Goal: Download file/media

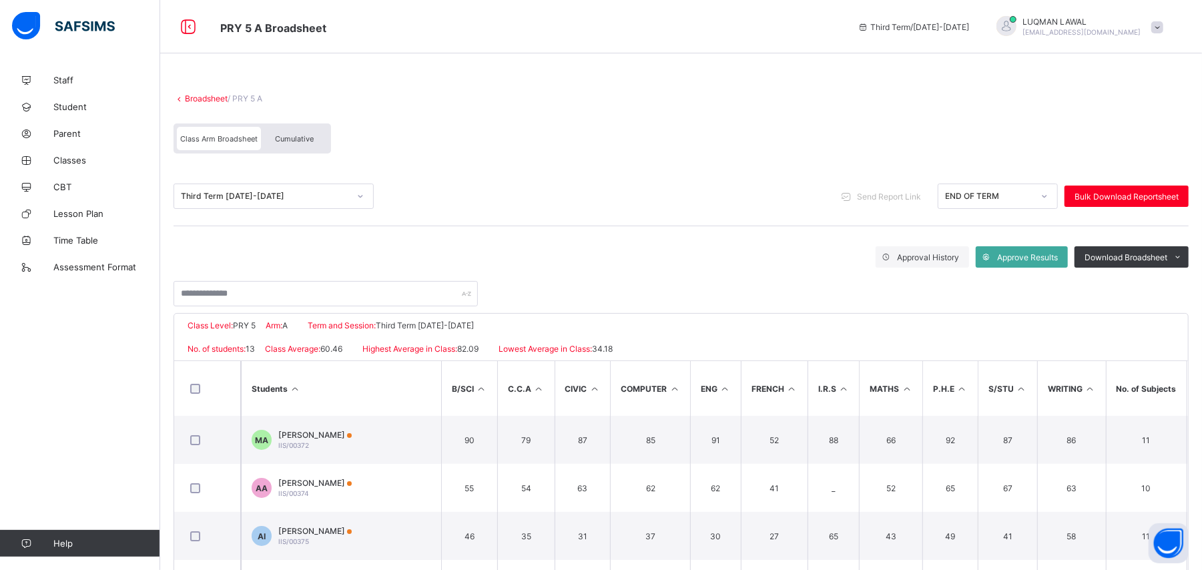
click at [308, 194] on div "Third Term [DATE]-[DATE]" at bounding box center [265, 197] width 168 height 10
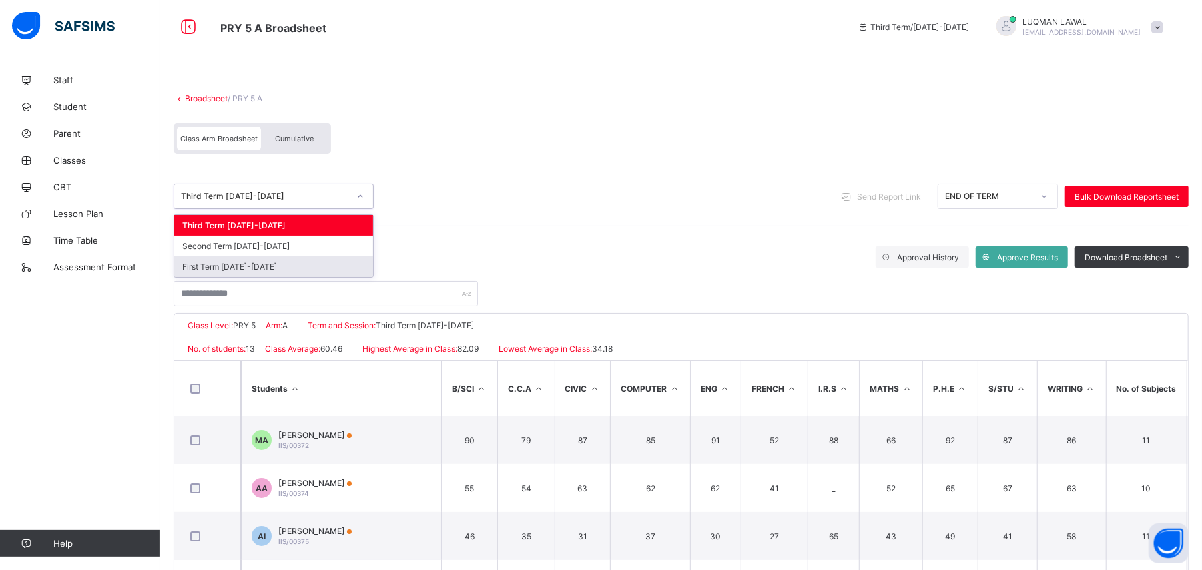
click at [295, 262] on div "First Term [DATE]-[DATE]" at bounding box center [273, 266] width 199 height 21
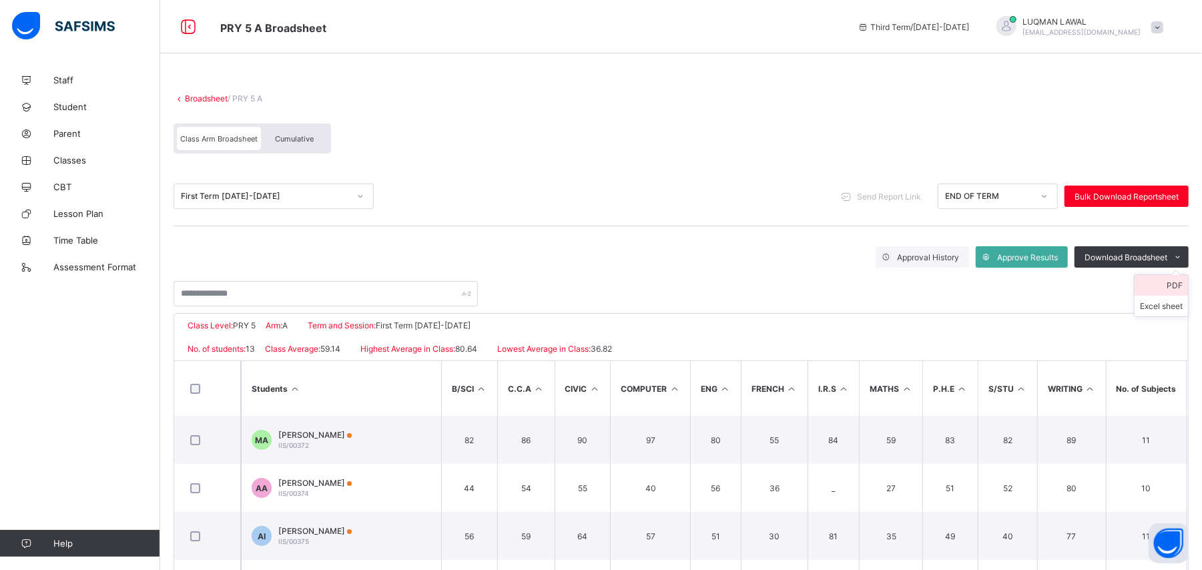
click at [1186, 284] on li "PDF" at bounding box center [1161, 285] width 53 height 21
click at [190, 100] on link "Broadsheet" at bounding box center [206, 98] width 43 height 10
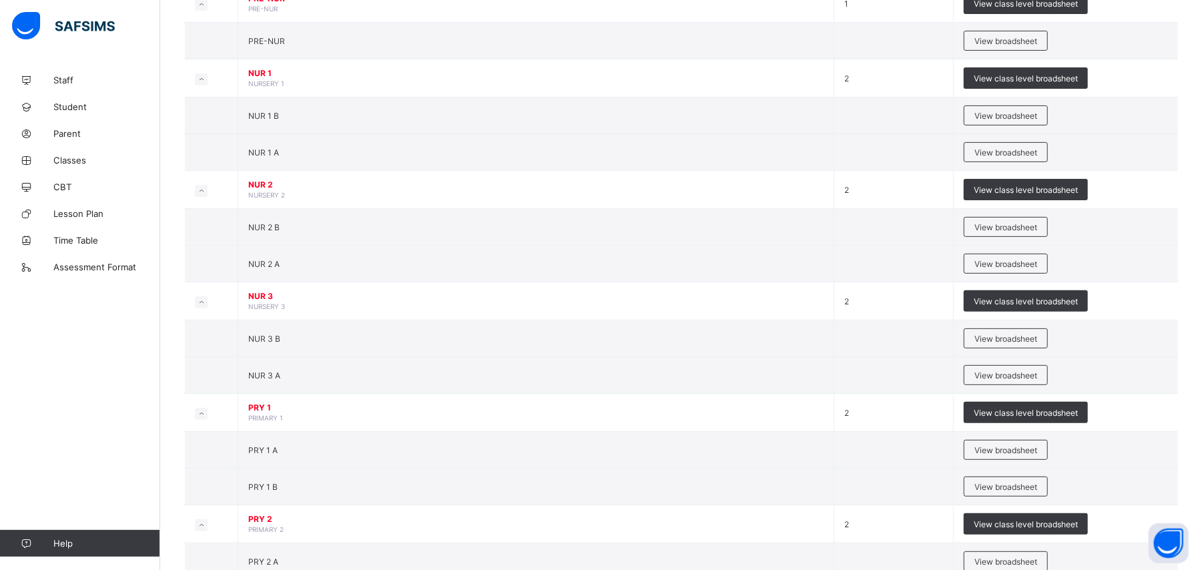
scroll to position [308, 0]
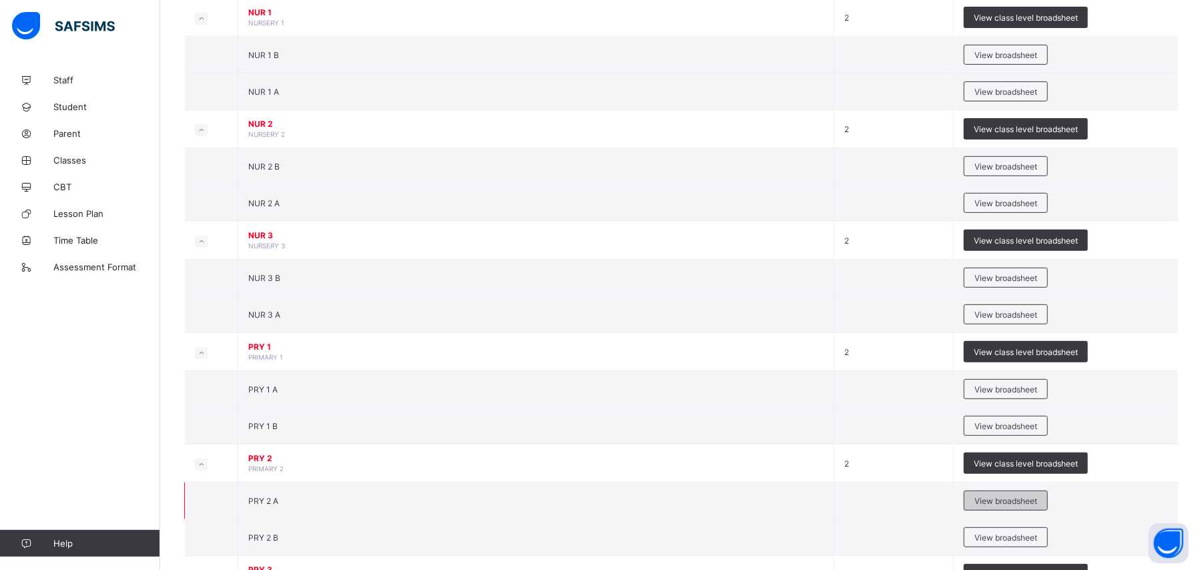
click at [1000, 505] on span "View broadsheet" at bounding box center [1005, 501] width 63 height 10
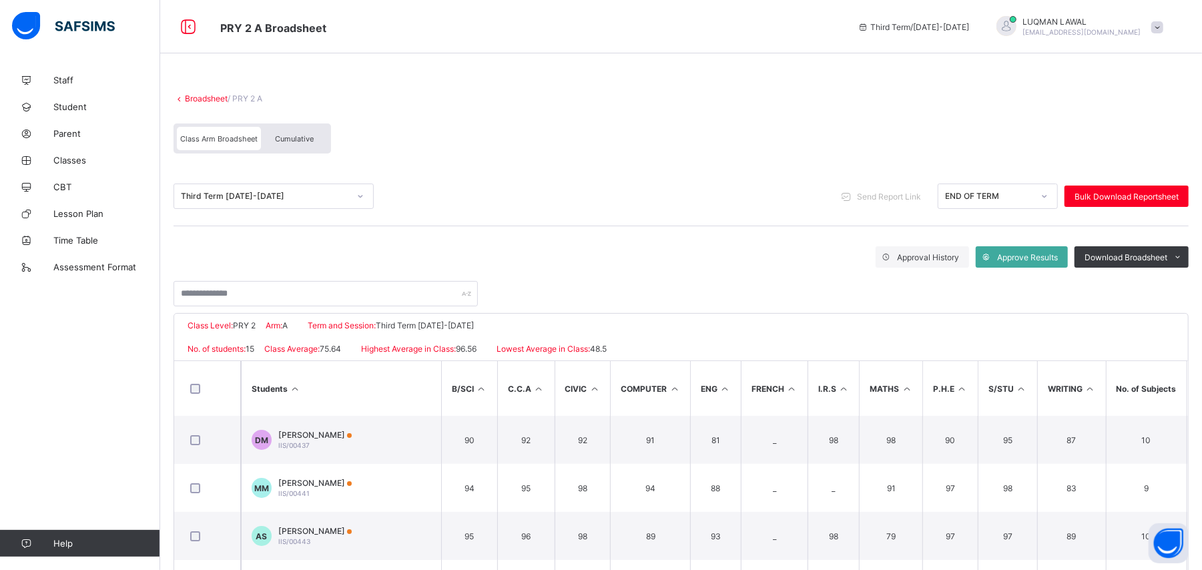
click at [355, 198] on div at bounding box center [360, 196] width 23 height 21
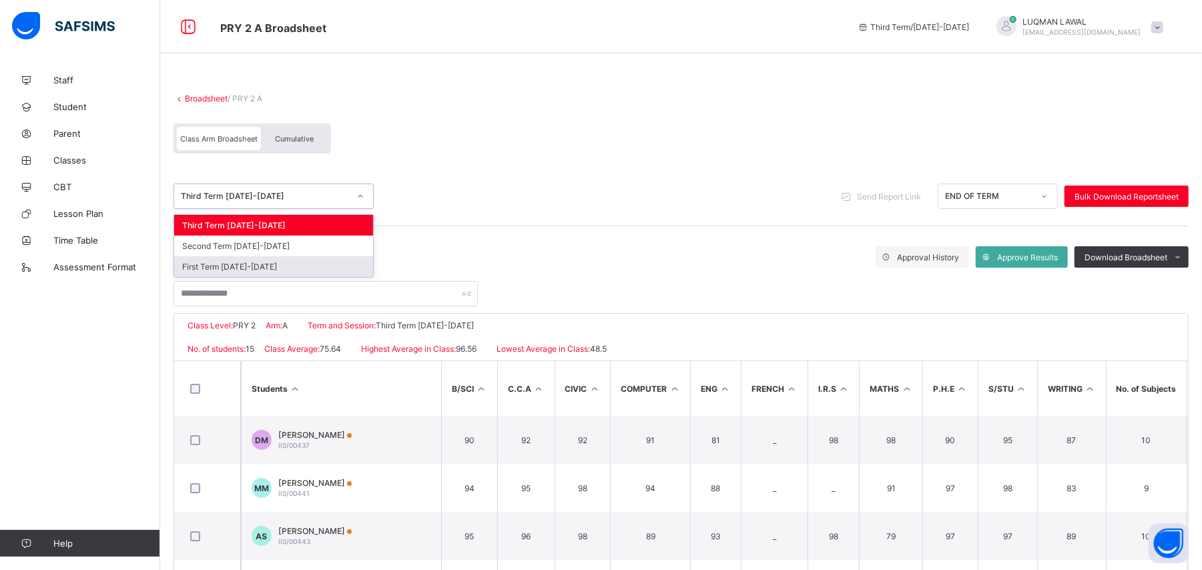
click at [314, 264] on div "First Term [DATE]-[DATE]" at bounding box center [273, 266] width 199 height 21
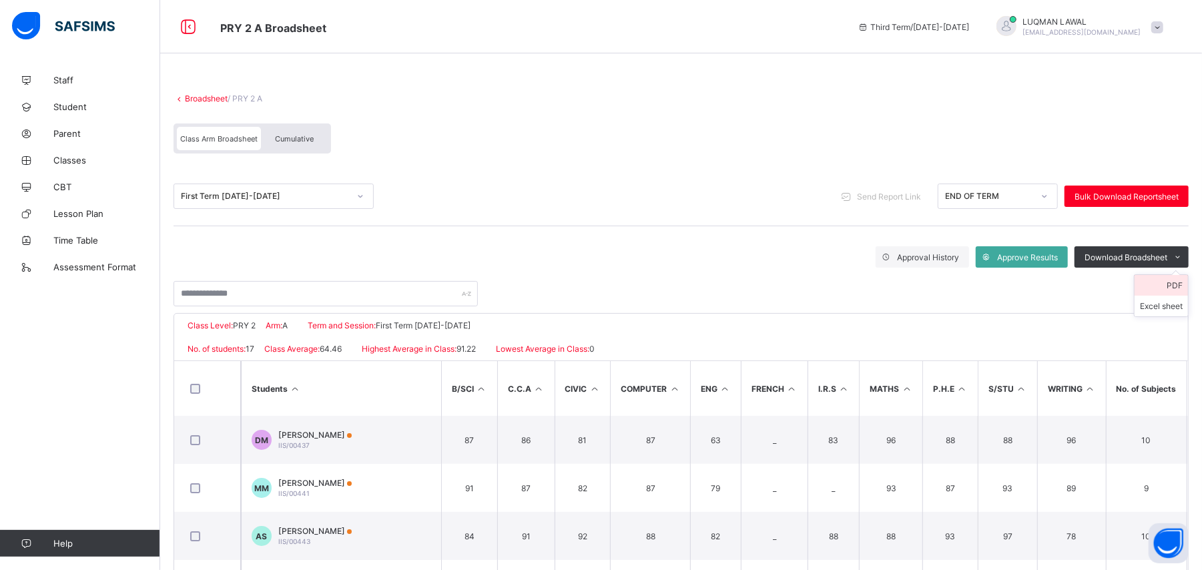
click at [1188, 282] on li "PDF" at bounding box center [1161, 285] width 53 height 21
click at [188, 99] on link "Broadsheet" at bounding box center [206, 98] width 43 height 10
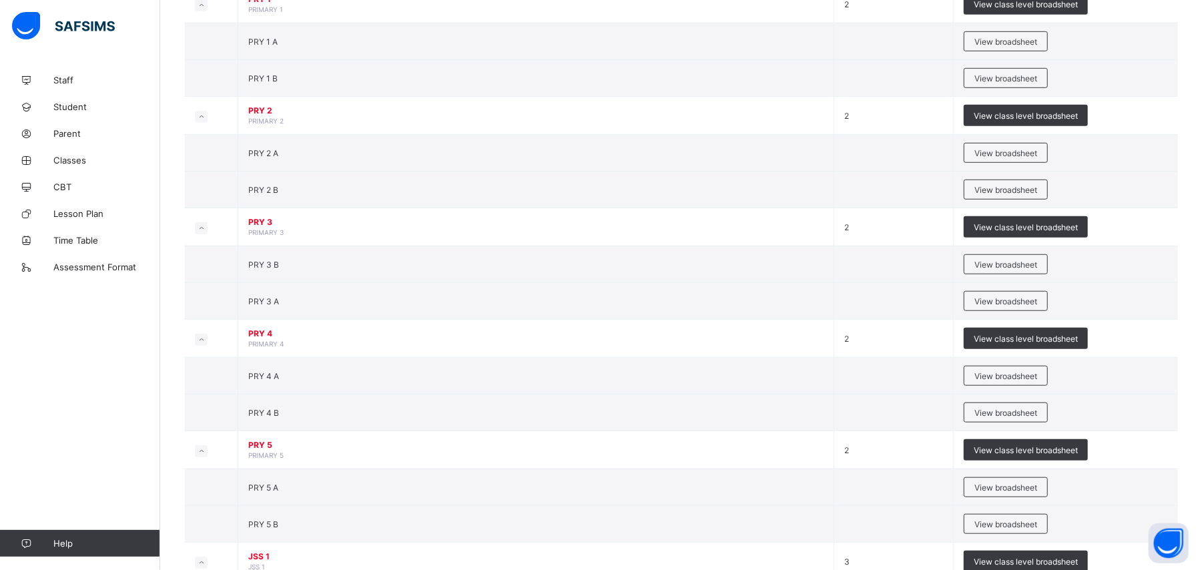
scroll to position [679, 0]
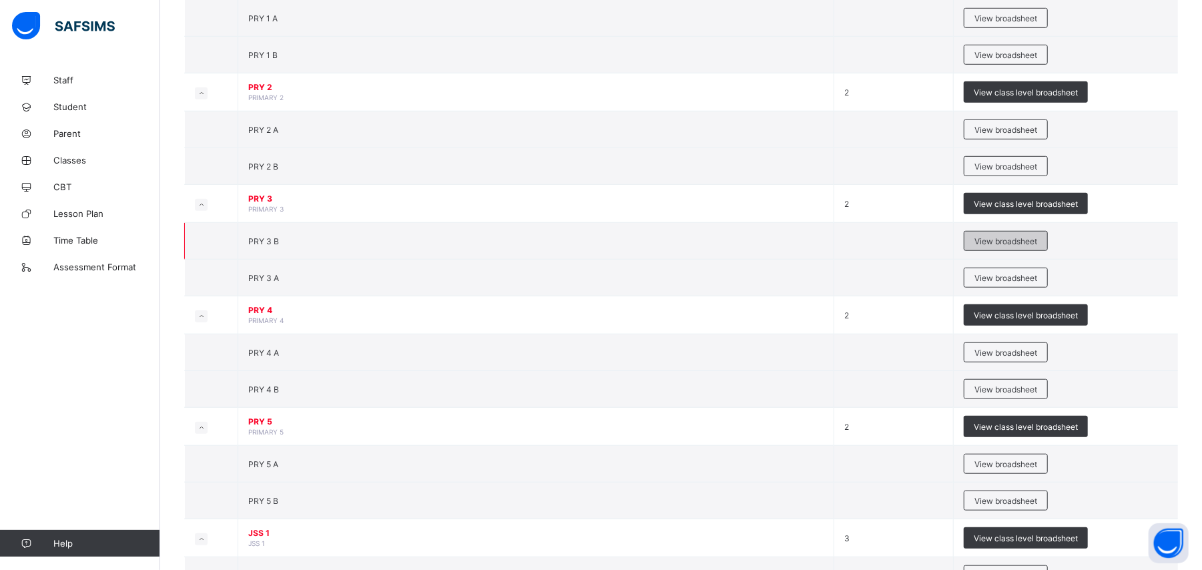
click at [1004, 246] on span "View broadsheet" at bounding box center [1005, 241] width 63 height 10
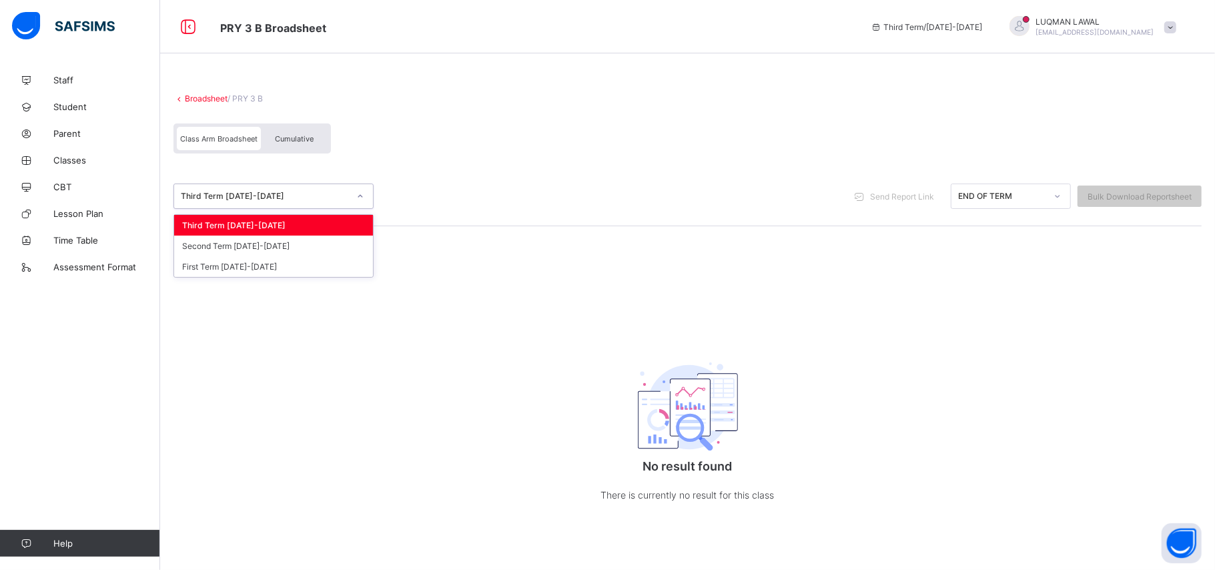
click at [366, 198] on div at bounding box center [360, 196] width 23 height 21
click at [316, 258] on div "First Term [DATE]-[DATE]" at bounding box center [273, 266] width 199 height 21
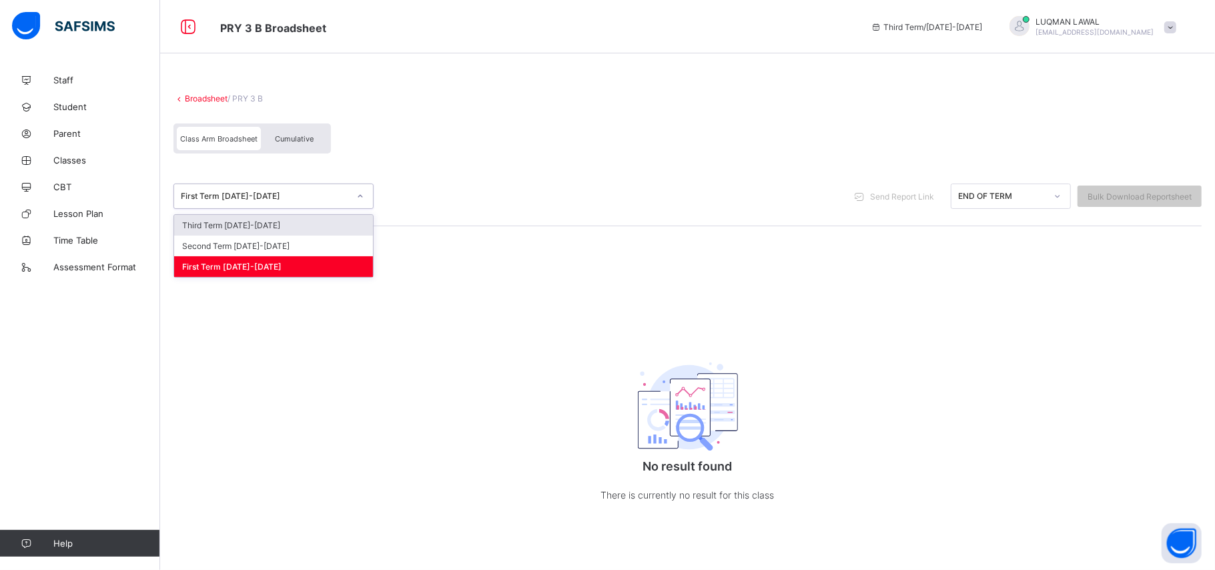
click at [362, 192] on icon at bounding box center [360, 196] width 8 height 13
click at [306, 248] on div "Second Term [DATE]-[DATE]" at bounding box center [273, 246] width 199 height 21
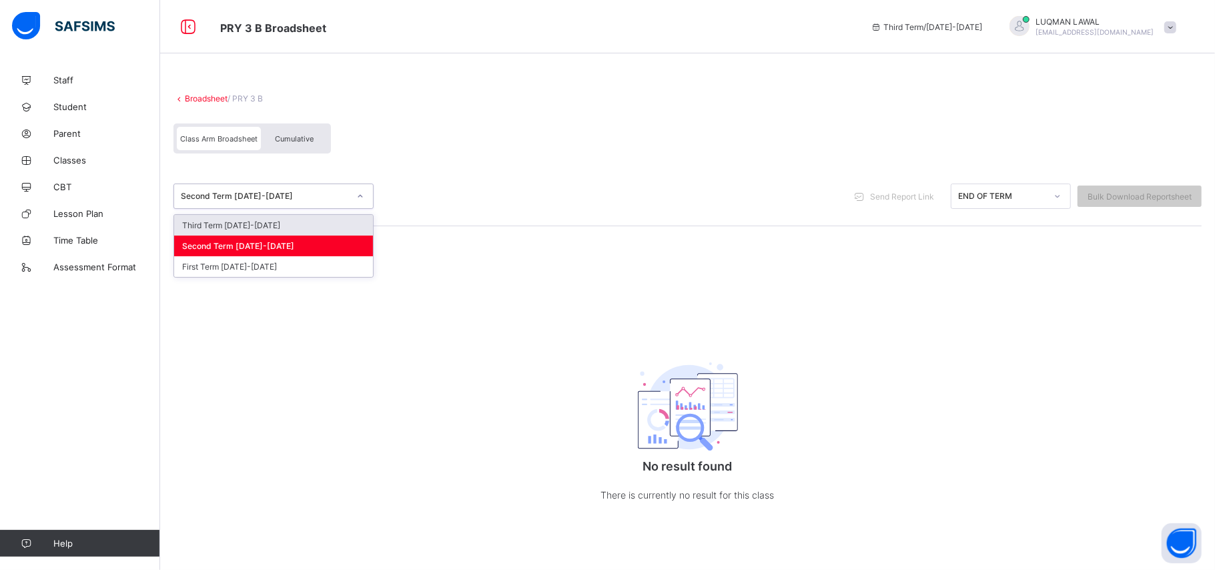
click at [324, 206] on div "Second Term [DATE]-[DATE]" at bounding box center [274, 196] width 200 height 25
click at [303, 246] on div "Second Term [DATE]-[DATE]" at bounding box center [273, 246] width 199 height 21
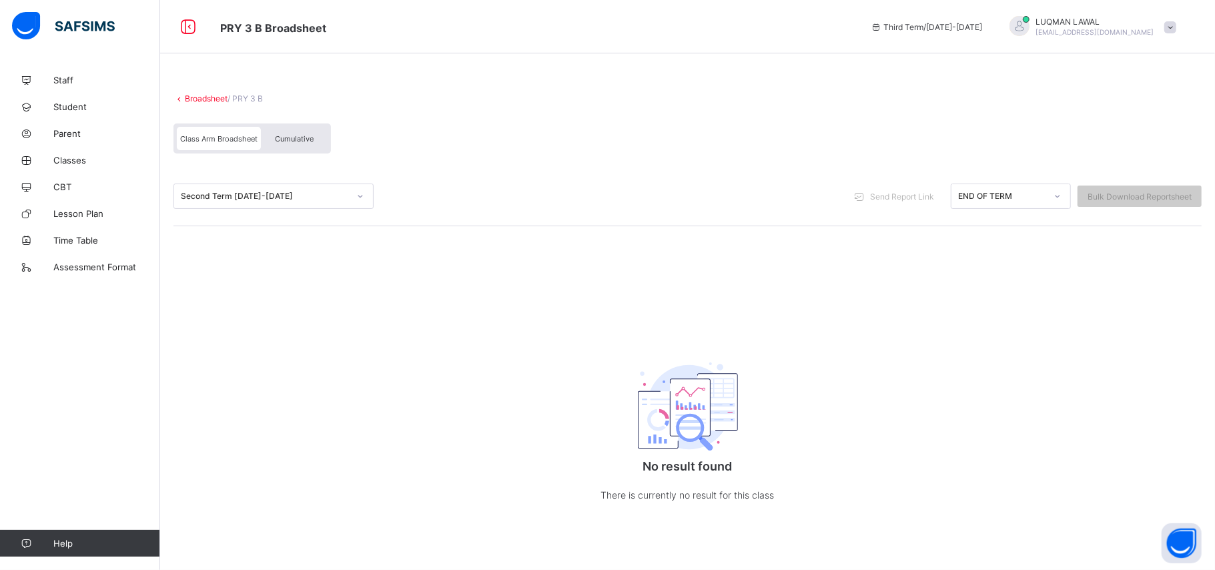
click at [206, 107] on div "Broadsheet / PRY 3 B Class Arm Broadsheet Cumulative" at bounding box center [688, 123] width 1028 height 87
click at [200, 97] on link "Broadsheet" at bounding box center [206, 98] width 43 height 10
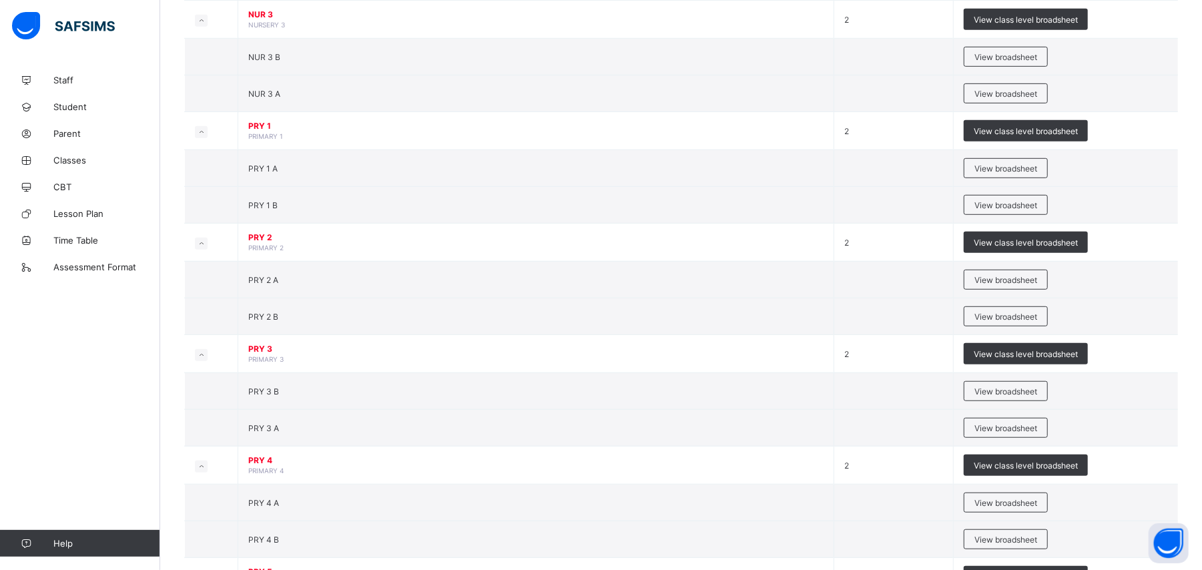
scroll to position [542, 0]
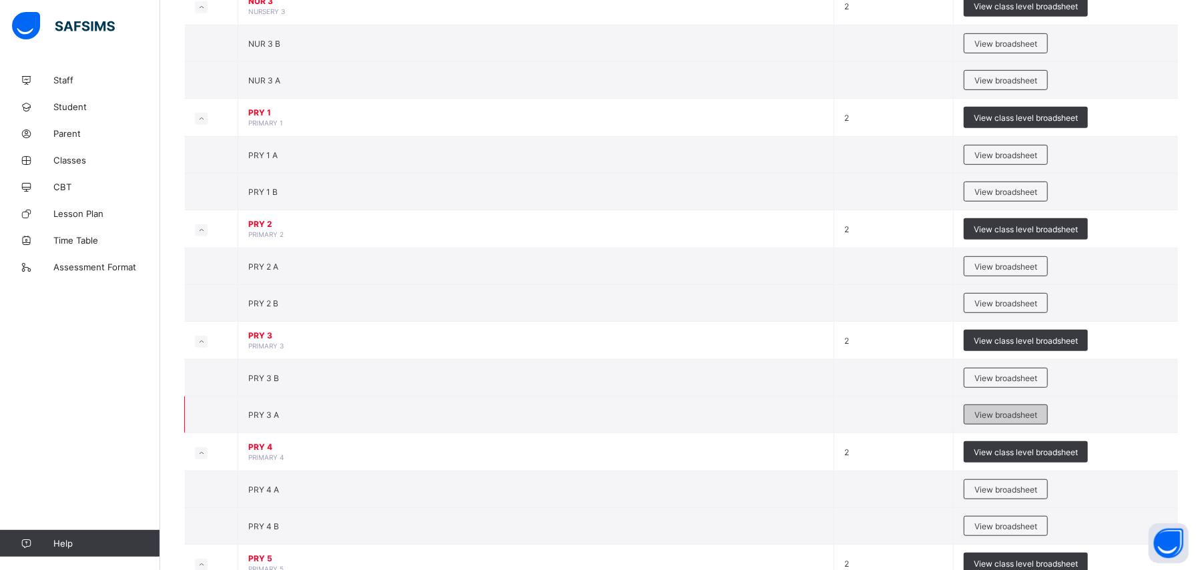
click at [1036, 420] on span "View broadsheet" at bounding box center [1005, 415] width 63 height 10
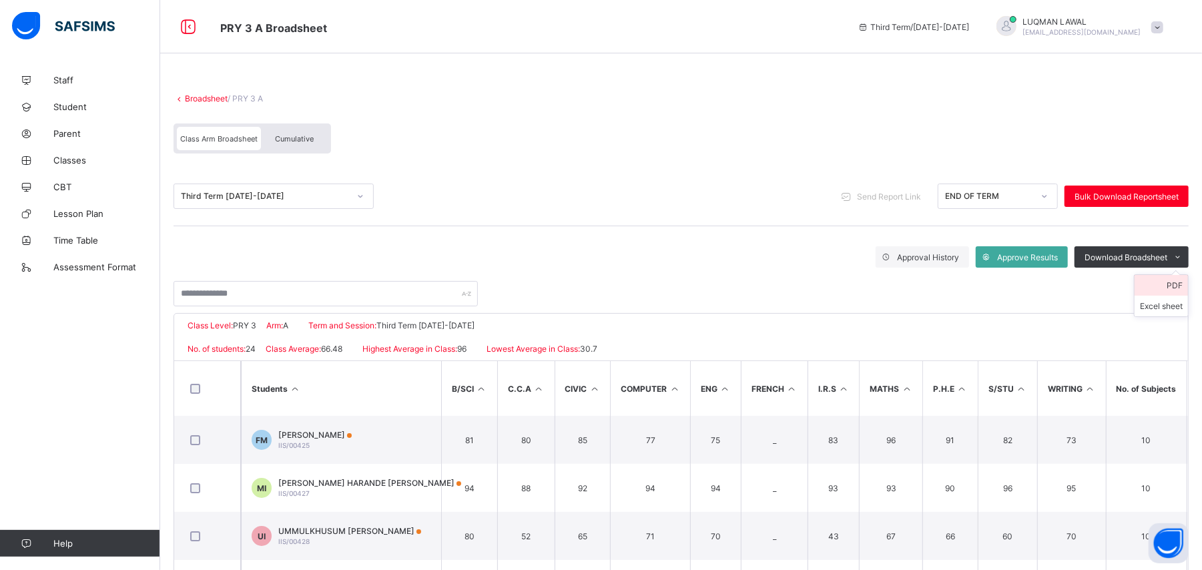
click at [1184, 286] on li "PDF" at bounding box center [1161, 285] width 53 height 21
click at [356, 196] on icon at bounding box center [360, 196] width 8 height 13
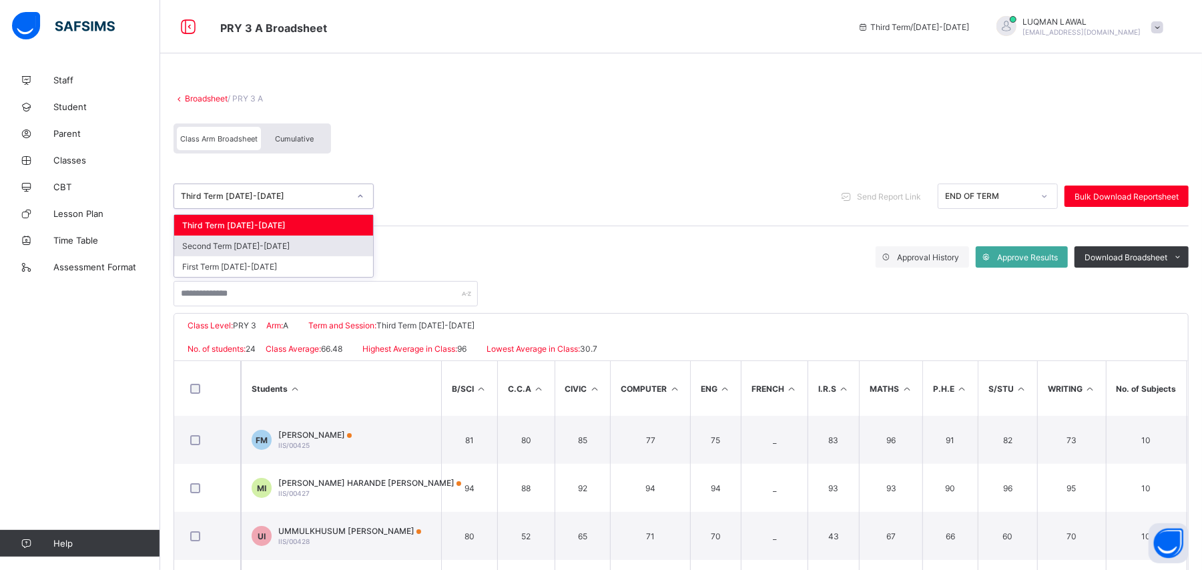
click at [331, 250] on div "Second Term [DATE]-[DATE]" at bounding box center [273, 246] width 199 height 21
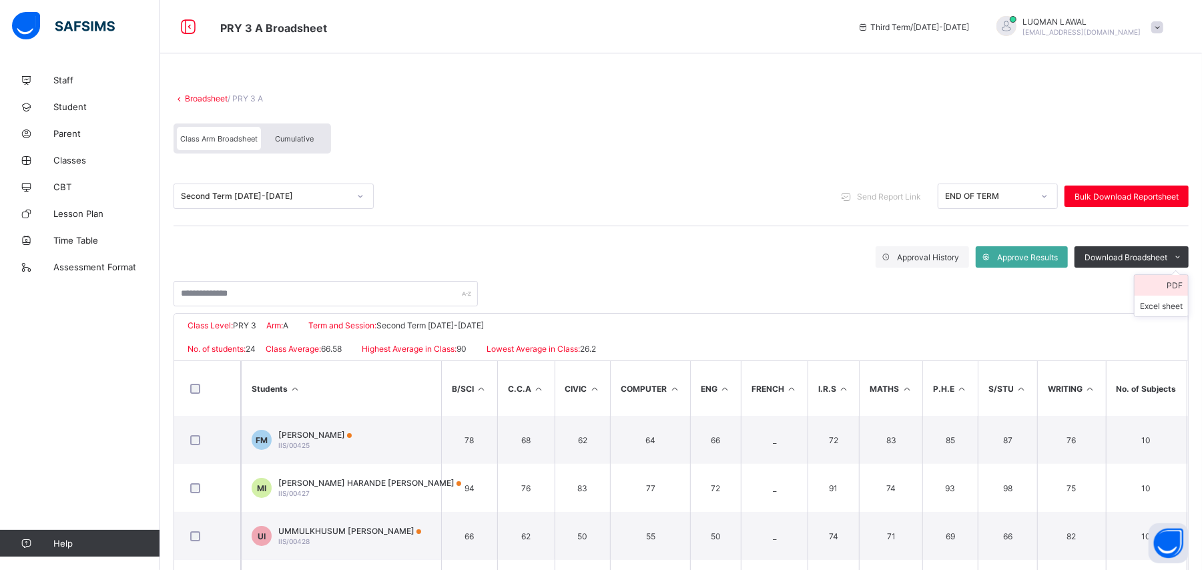
click at [1181, 284] on li "PDF" at bounding box center [1161, 285] width 53 height 21
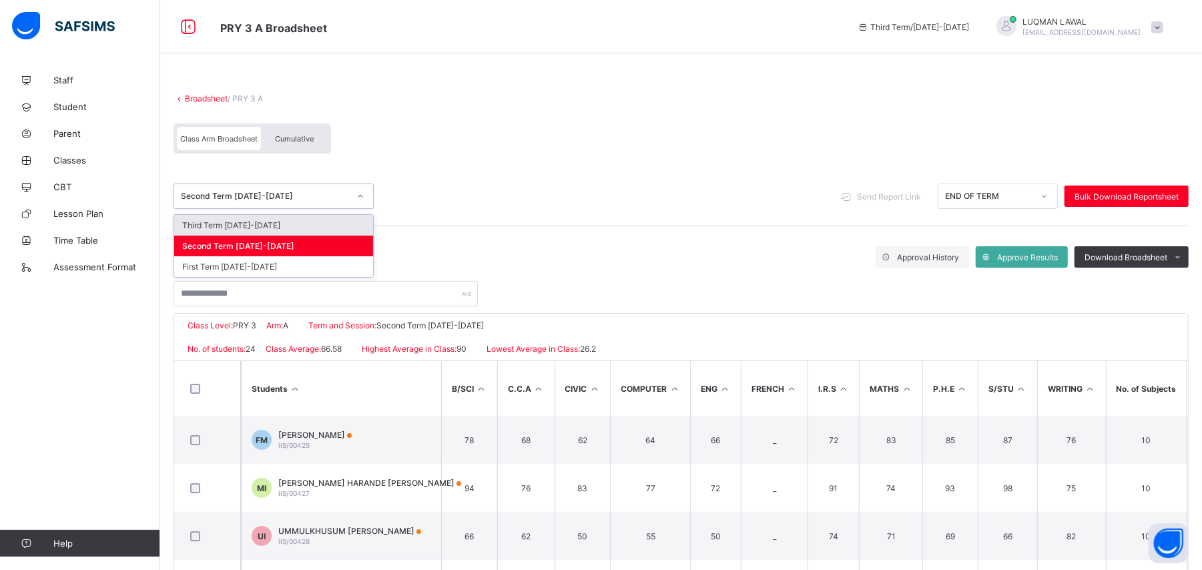
click at [356, 193] on icon at bounding box center [360, 196] width 8 height 13
click at [320, 262] on div "First Term [DATE]-[DATE]" at bounding box center [273, 266] width 199 height 21
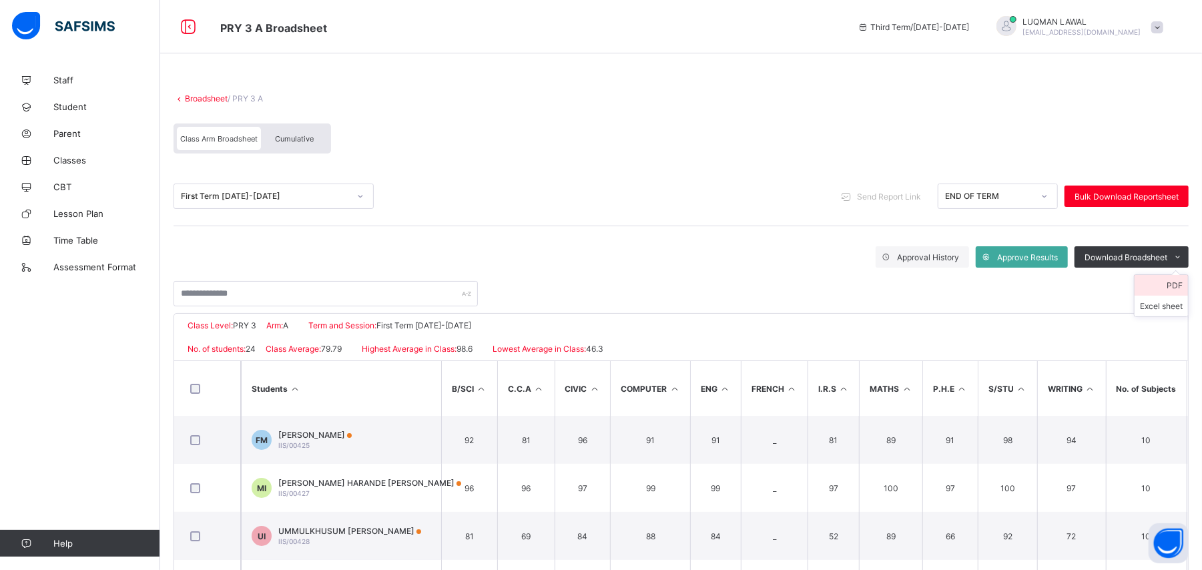
click at [1183, 289] on li "PDF" at bounding box center [1161, 285] width 53 height 21
